Goal: Communication & Community: Participate in discussion

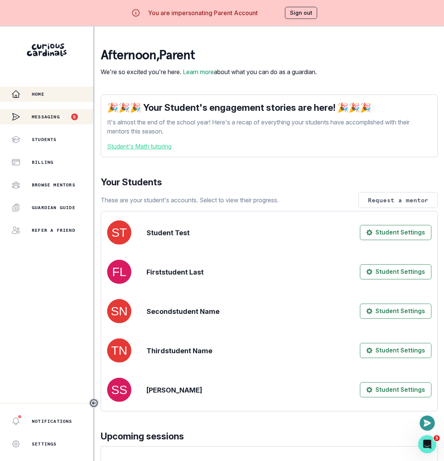
click at [76, 119] on p "5" at bounding box center [74, 117] width 3 height 4
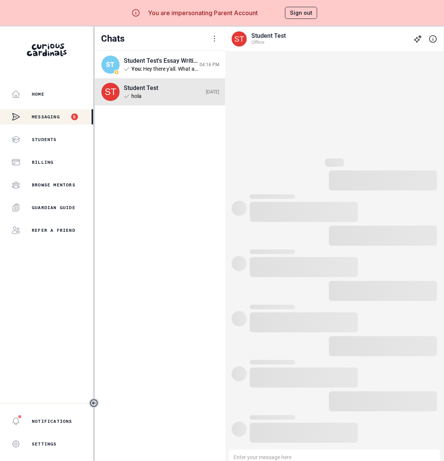
click at [215, 37] on div at bounding box center [214, 38] width 9 height 9
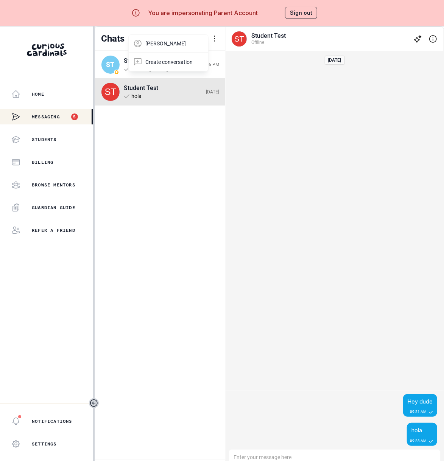
click at [218, 40] on div at bounding box center [214, 38] width 9 height 9
click at [214, 40] on div at bounding box center [214, 38] width 9 height 9
click at [187, 170] on div "ST Student Test's Essay Writing tutoring You : Hey there y'all. What are you up…" at bounding box center [160, 255] width 131 height 409
click at [176, 196] on div "ST Student Test's Essay Writing tutoring You : Hey there y'all. What are you up…" at bounding box center [160, 255] width 131 height 409
click at [305, 16] on button "Sign out" at bounding box center [301, 13] width 32 height 12
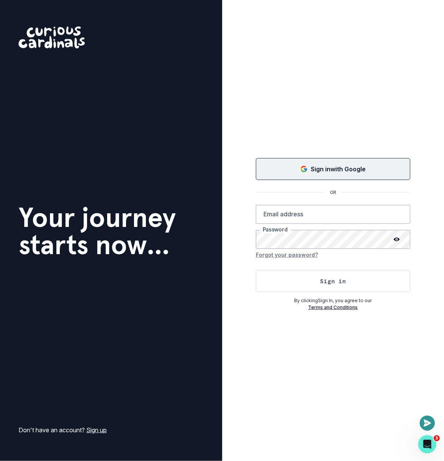
drag, startPoint x: 308, startPoint y: 152, endPoint x: 302, endPoint y: 166, distance: 15.1
click at [306, 153] on div "Sign in with Google OR Email address Password Forgot your password? Sign in By …" at bounding box center [333, 230] width 222 height 461
click at [302, 166] on icon "Sign in with Google (GSuite)" at bounding box center [304, 169] width 8 height 8
